Goal: Go to known website: Access a specific website the user already knows

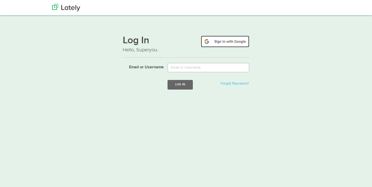
click at [231, 42] on img at bounding box center [225, 42] width 48 height 12
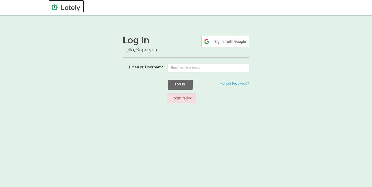
click at [71, 6] on img at bounding box center [66, 8] width 28 height 8
